Goal: Find specific page/section: Find specific page/section

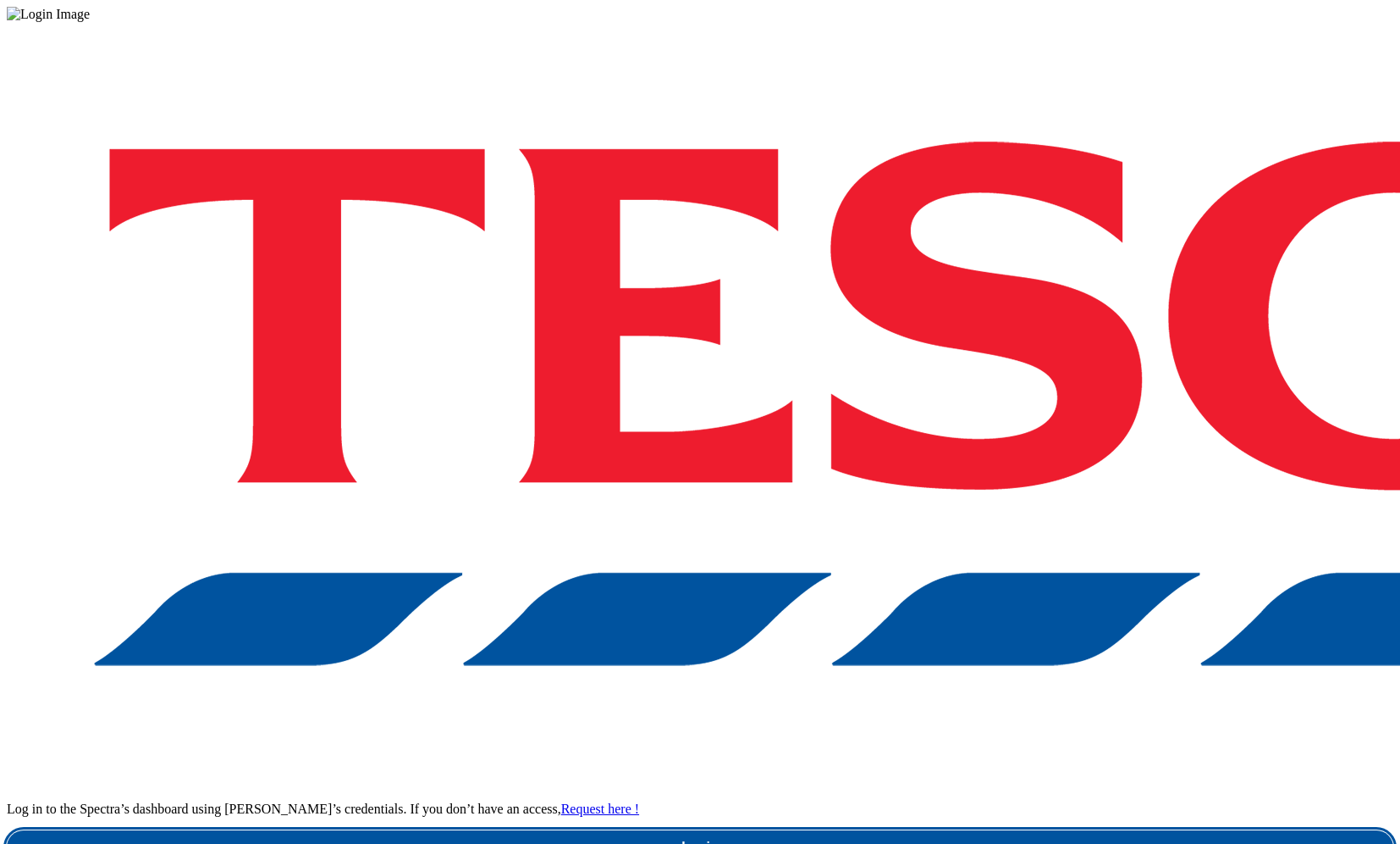
click at [1050, 830] on link "Login" at bounding box center [700, 847] width 1387 height 34
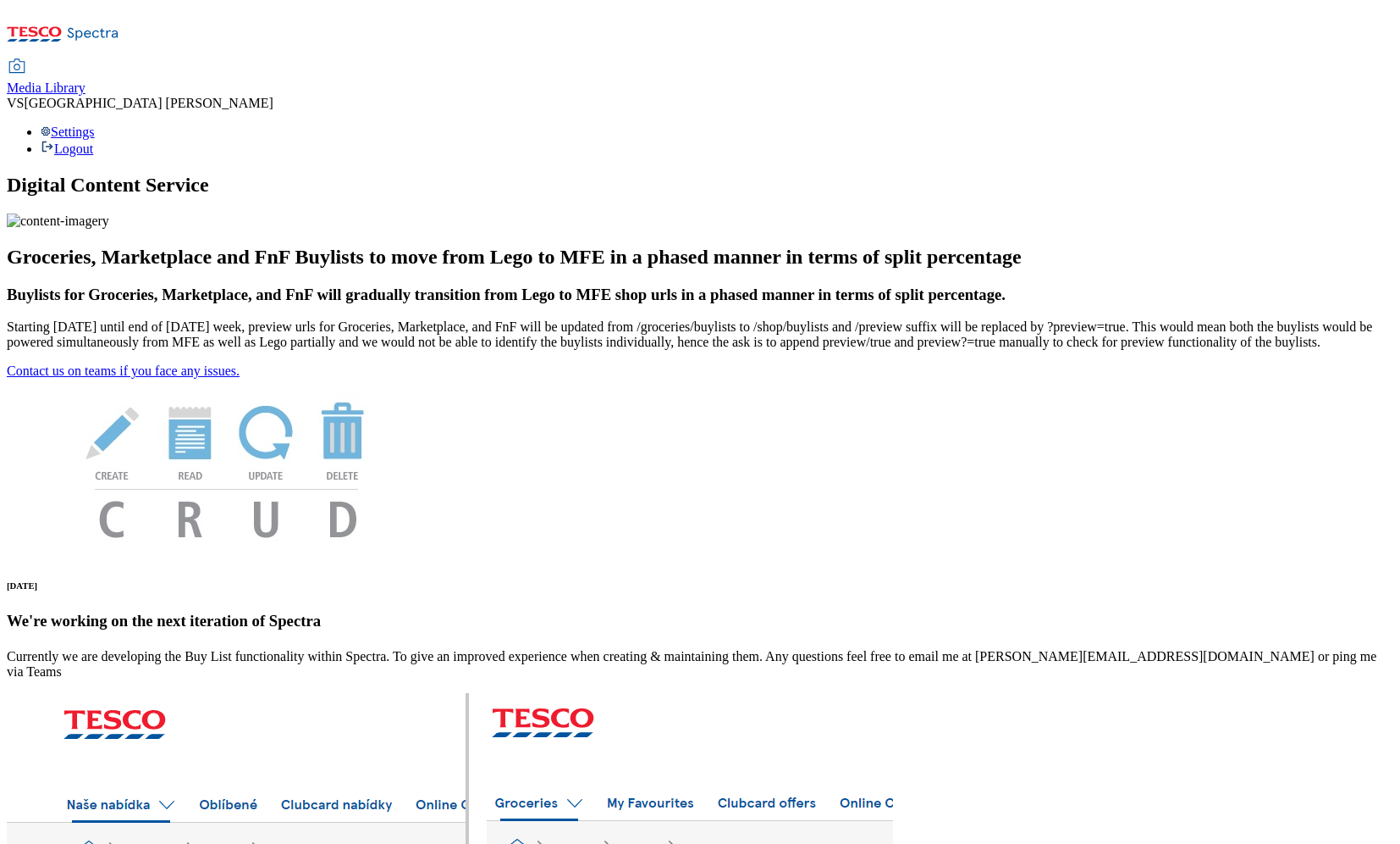
click at [86, 80] on span "Media Library" at bounding box center [45, 88] width 78 height 15
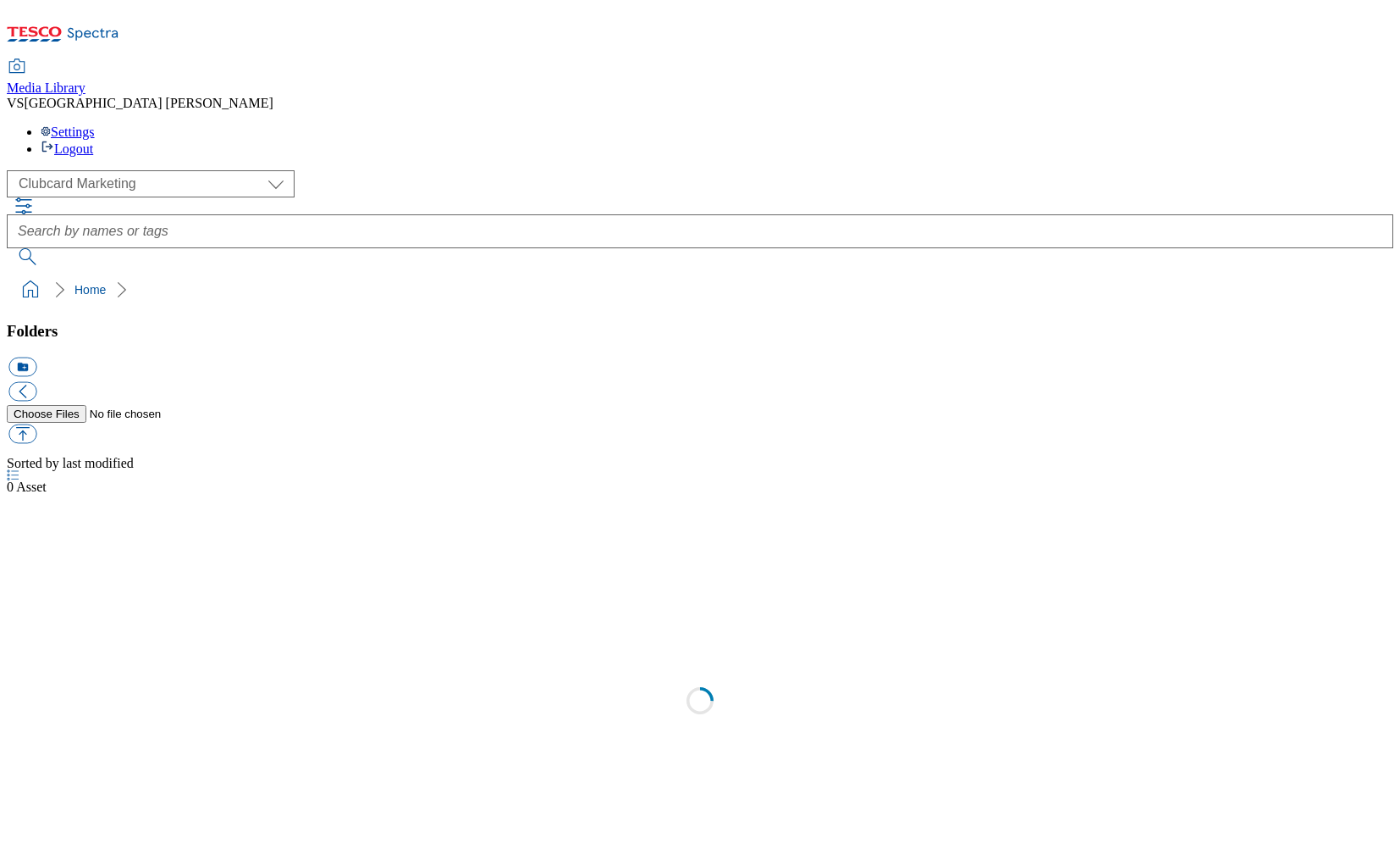
scroll to position [2, 0]
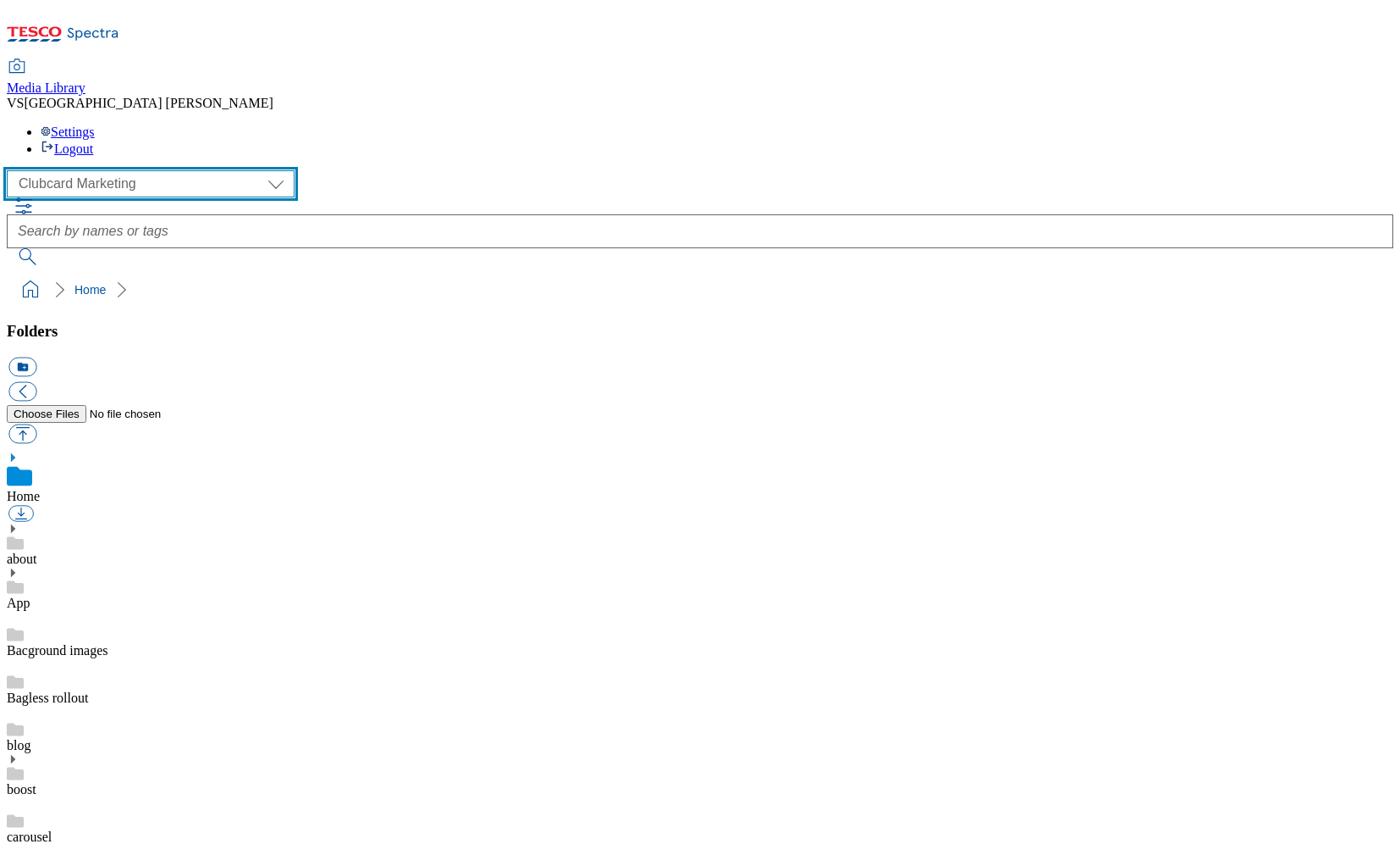
select select "flare-ghs-mktg"
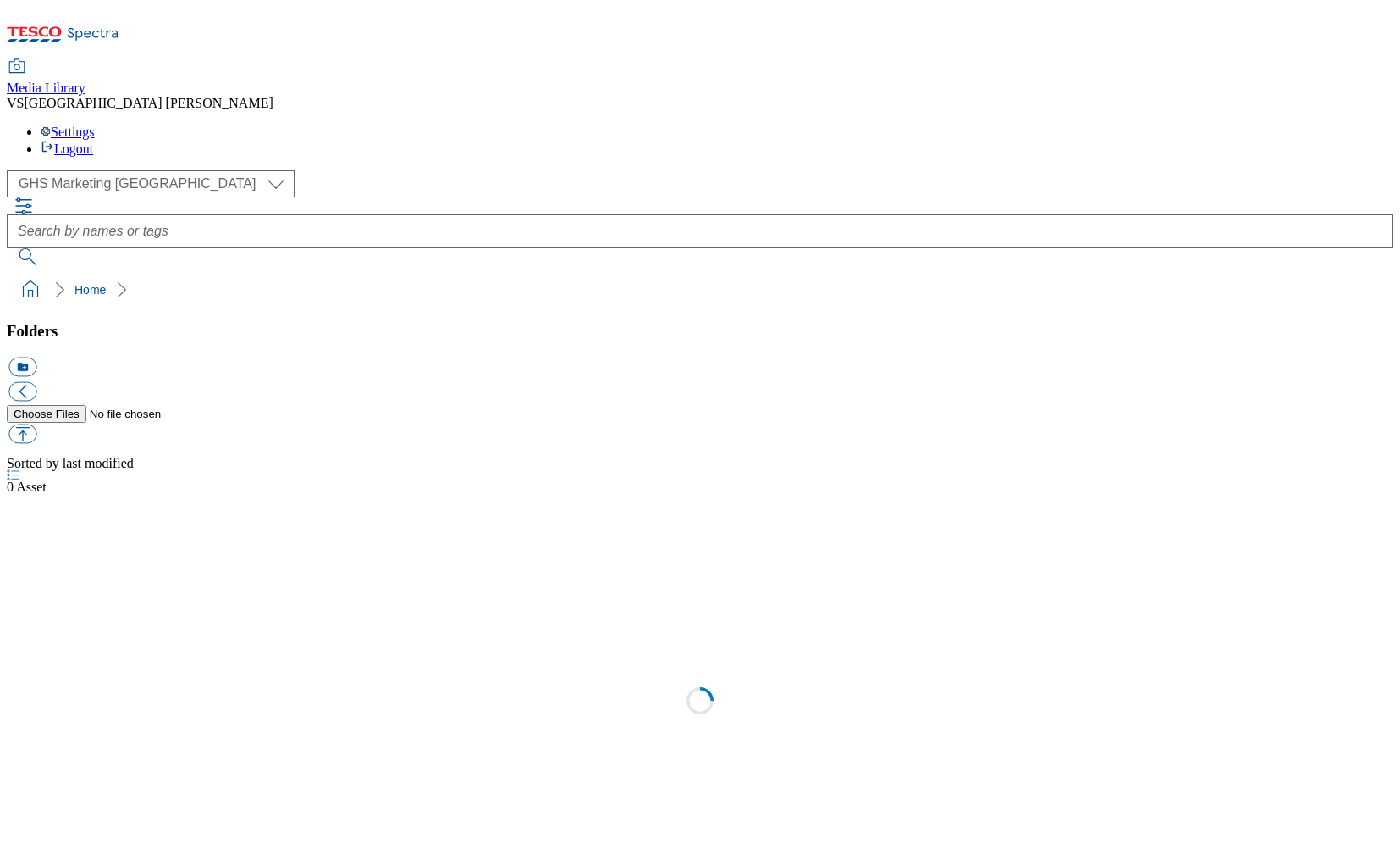
scroll to position [2, 0]
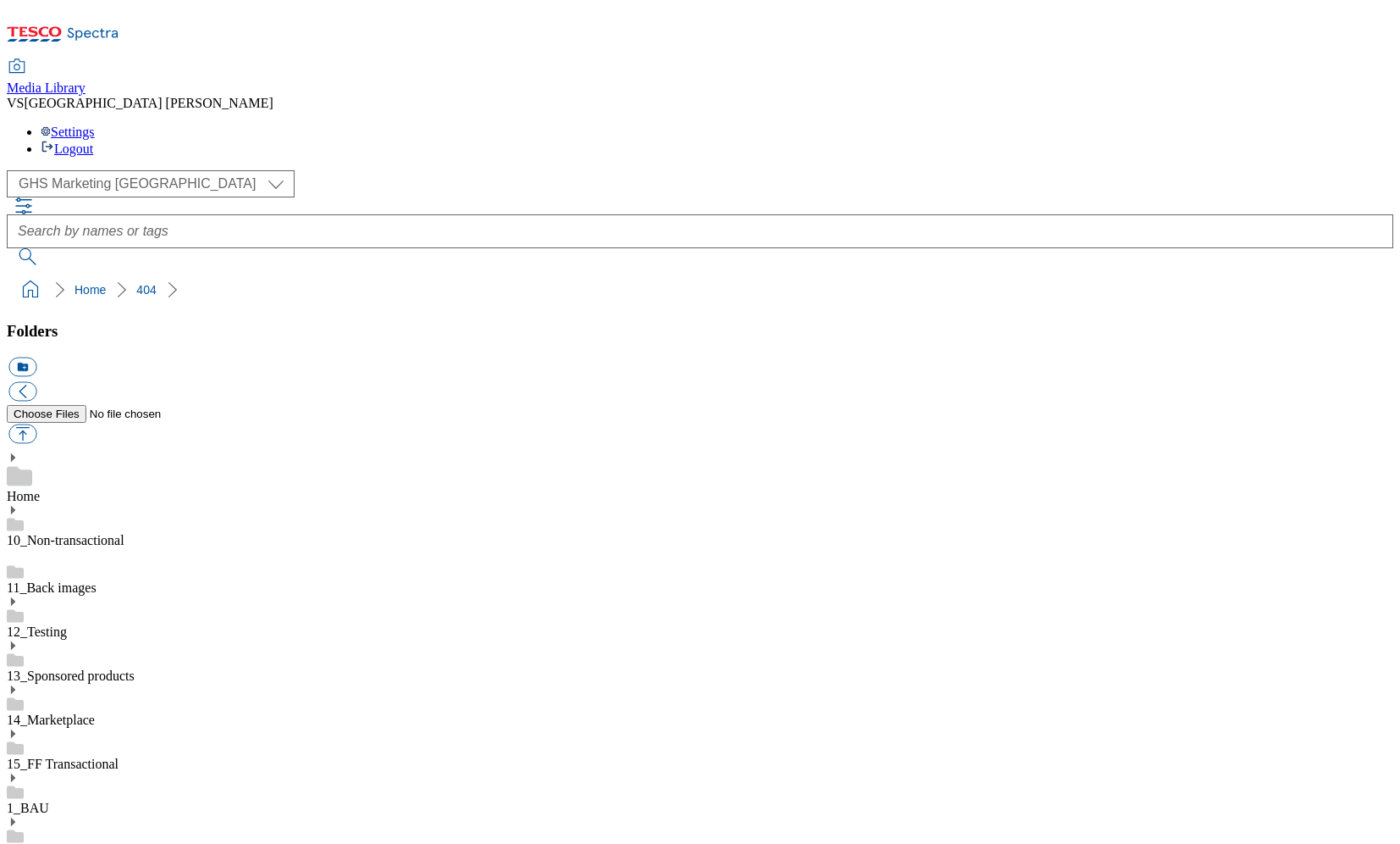
click at [16, 774] on use at bounding box center [13, 778] width 5 height 8
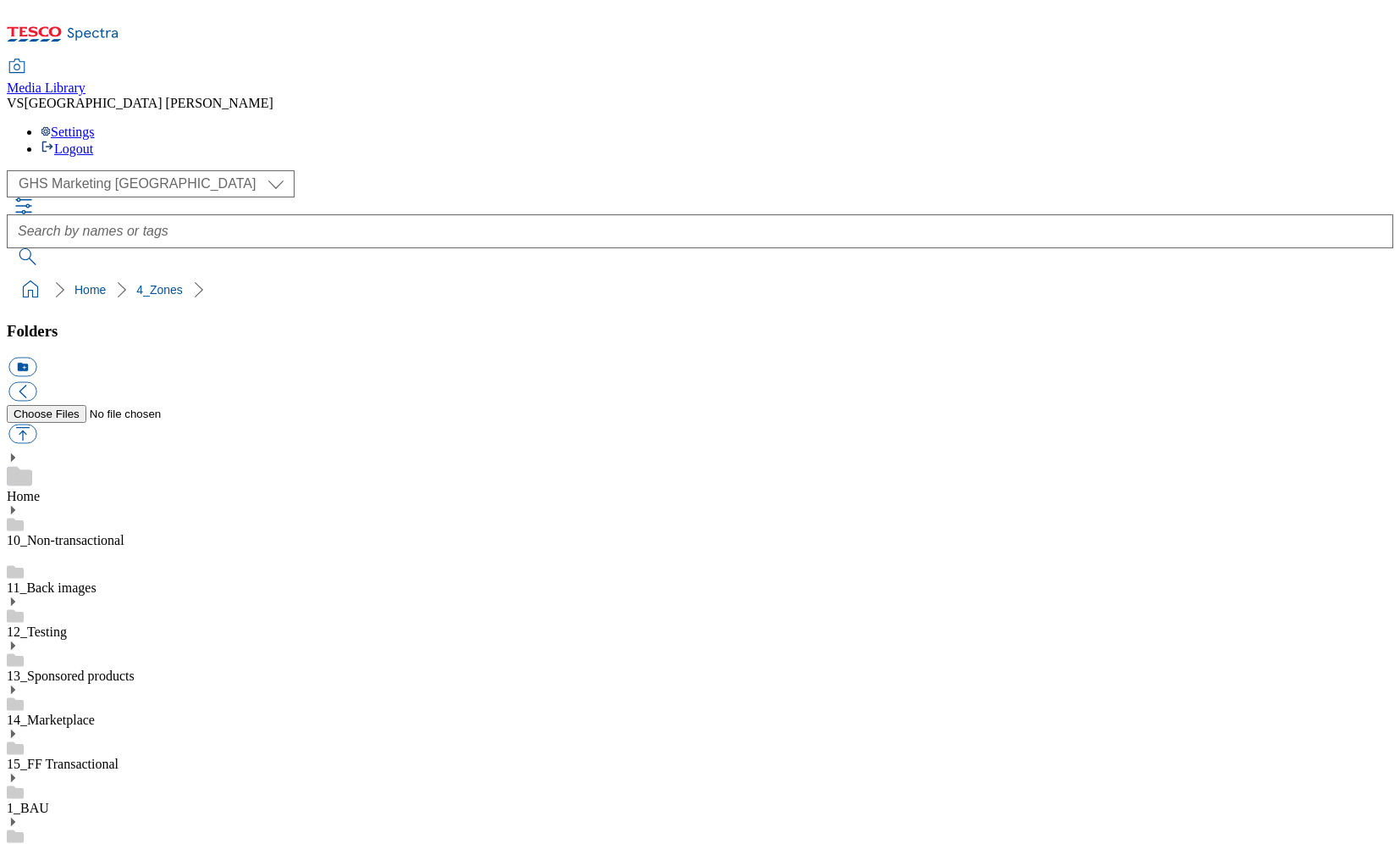
click at [42, 772] on div "1_BAU" at bounding box center [700, 794] width 1387 height 44
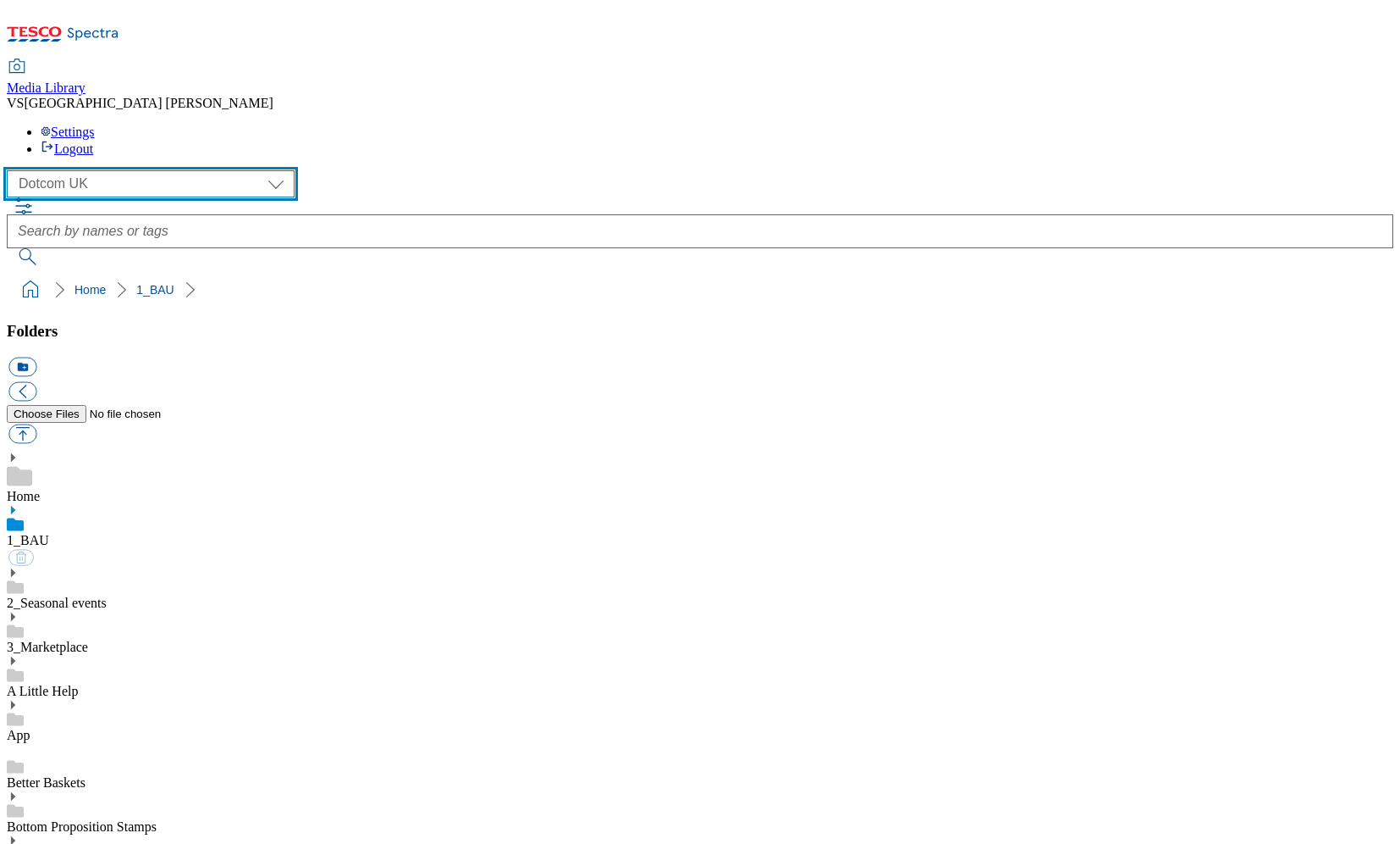
select select "flare-ghs-mktg"
